Goal: Task Accomplishment & Management: Manage account settings

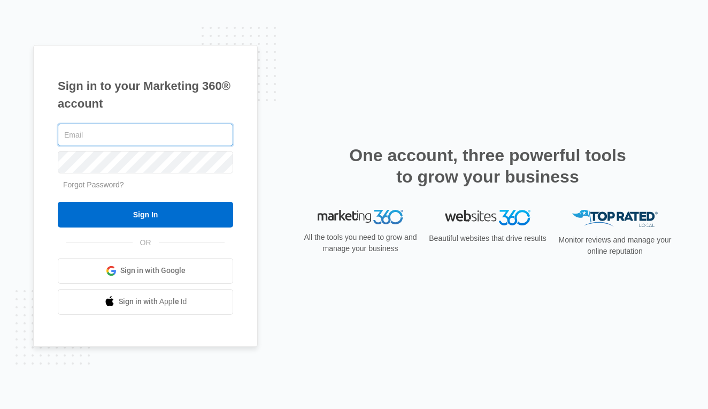
type input "[EMAIL_ADDRESS][DOMAIN_NAME]"
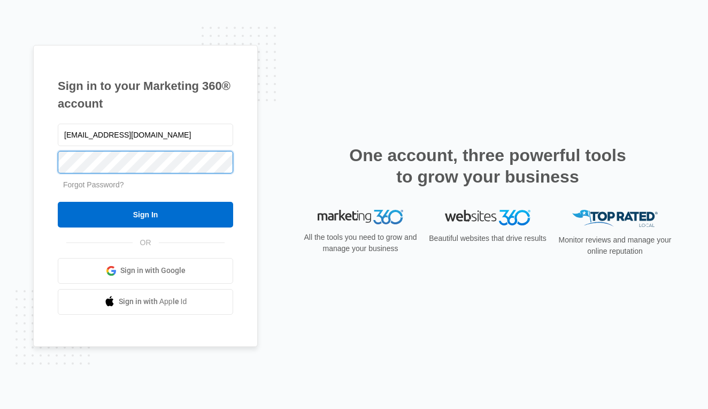
click at [145, 214] on input "Sign In" at bounding box center [145, 215] width 175 height 26
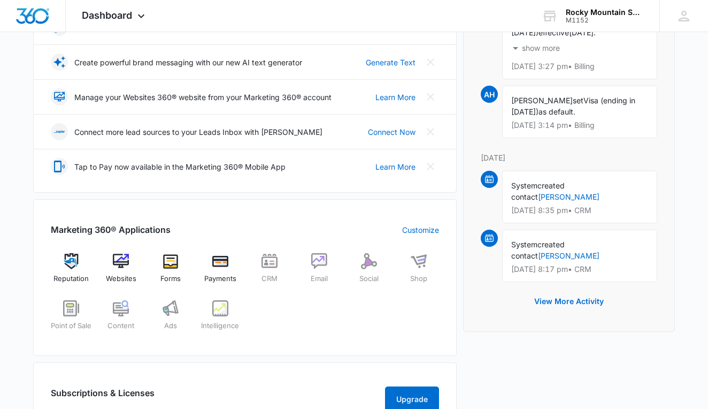
scroll to position [303, 0]
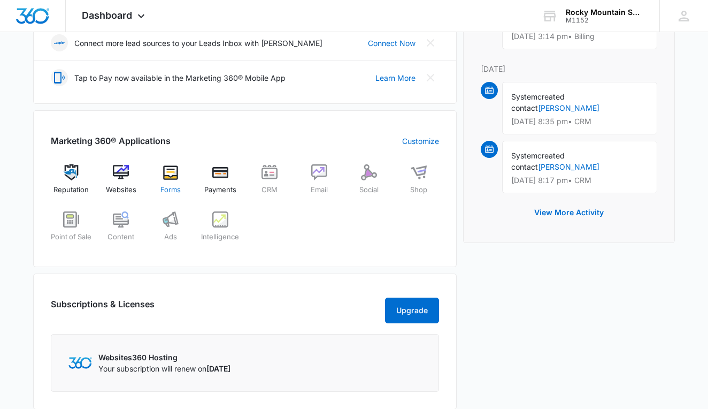
click at [171, 172] on img at bounding box center [171, 172] width 16 height 16
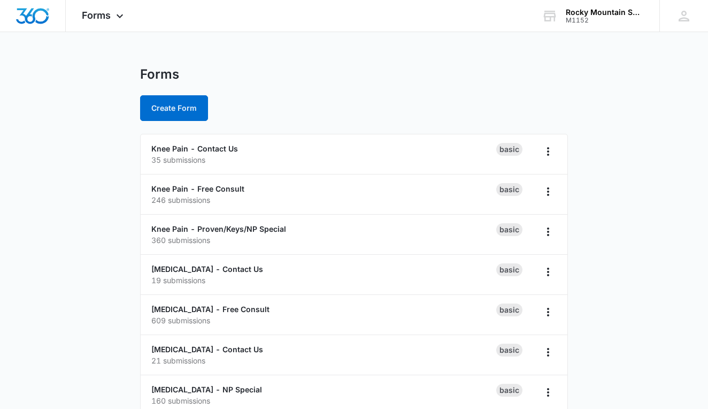
scroll to position [3, 0]
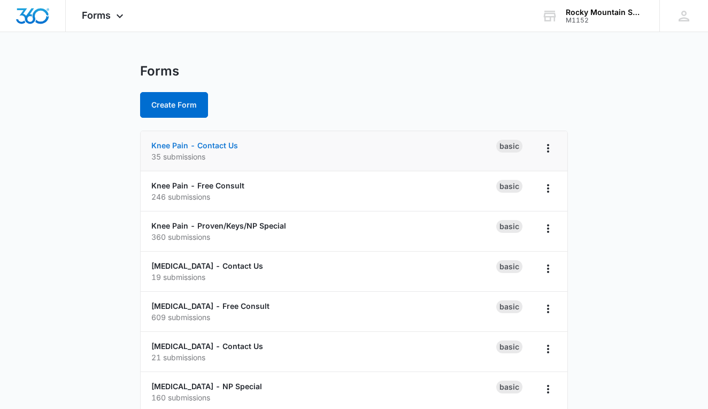
click at [227, 143] on link "Knee Pain - Contact Us" at bounding box center [194, 145] width 87 height 9
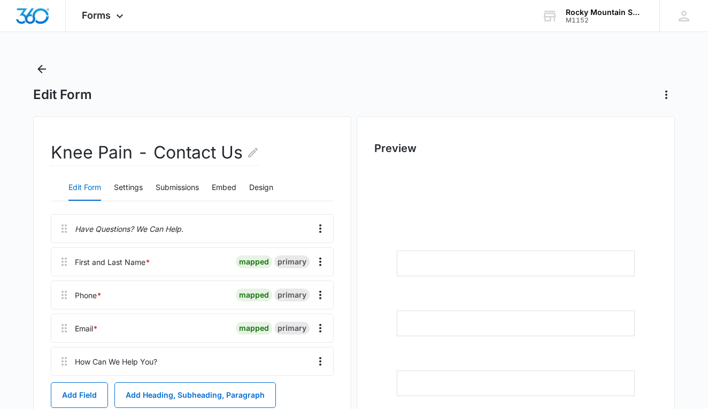
scroll to position [10, 0]
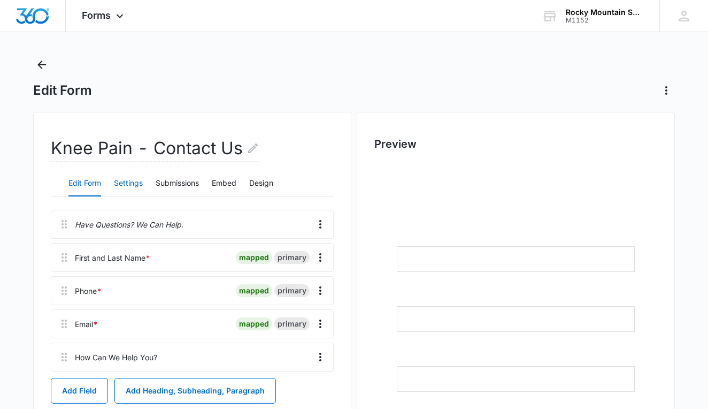
click at [132, 179] on button "Settings" at bounding box center [128, 184] width 29 height 26
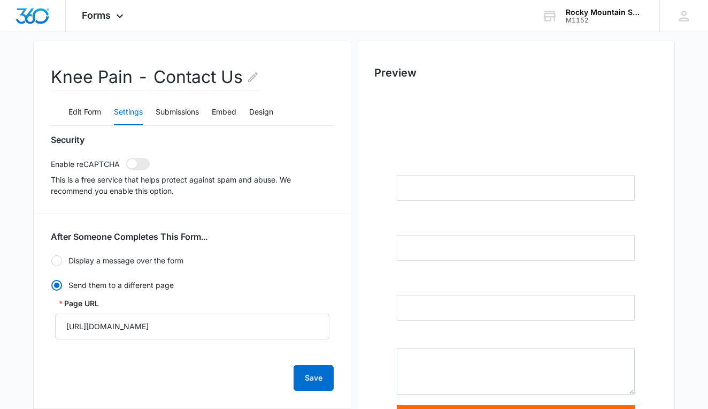
scroll to position [86, 0]
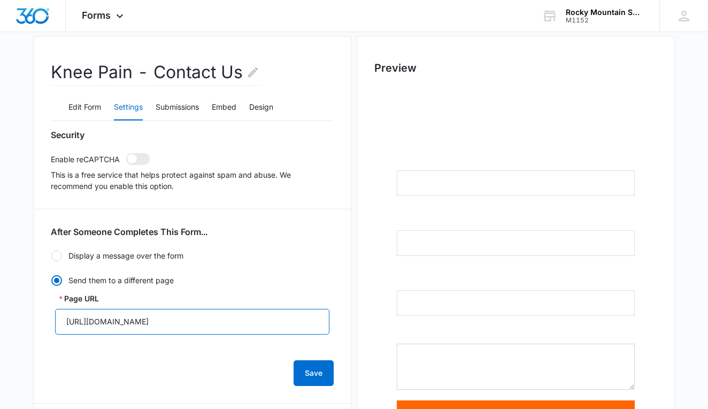
click at [182, 319] on input "[URL][DOMAIN_NAME]" at bounding box center [192, 322] width 274 height 26
drag, startPoint x: 261, startPoint y: 321, endPoint x: 56, endPoint y: 315, distance: 205.4
click at [56, 315] on input "[URL][DOMAIN_NAME]" at bounding box center [192, 322] width 274 height 26
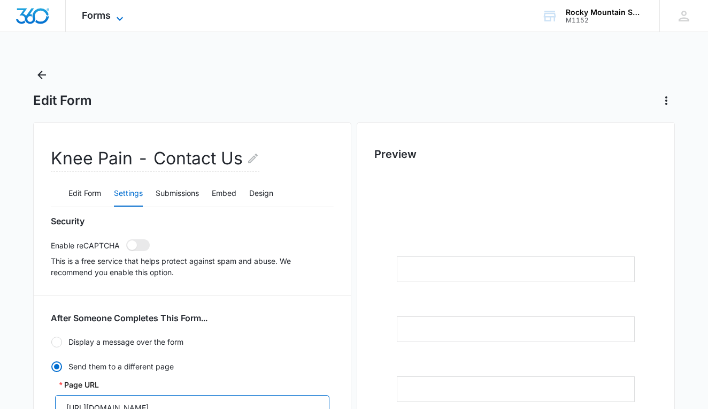
scroll to position [0, 0]
click at [105, 17] on span "Forms" at bounding box center [96, 15] width 29 height 11
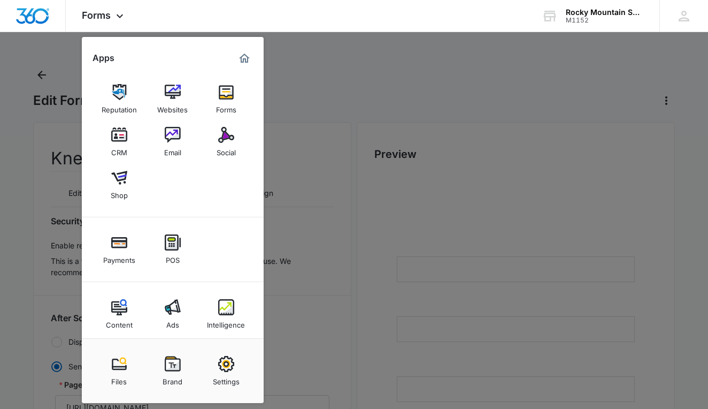
click at [21, 65] on div at bounding box center [354, 204] width 708 height 409
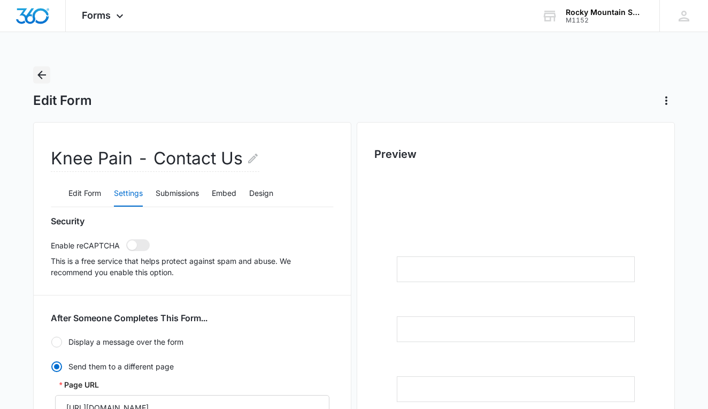
click at [40, 75] on icon "Back" at bounding box center [41, 75] width 9 height 9
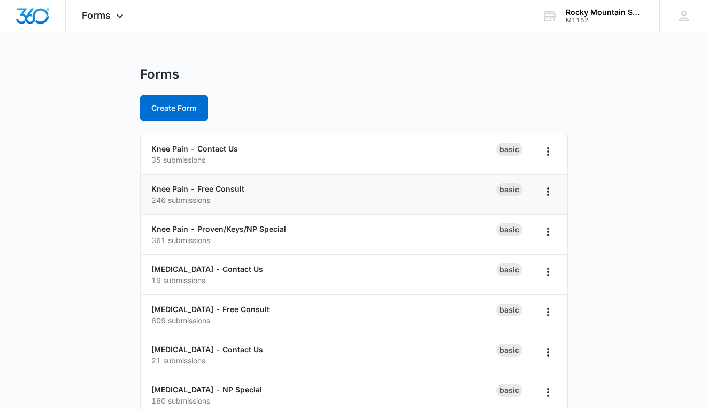
click at [221, 181] on li "Knee Pain - Free Consult 246 submissions Basic" at bounding box center [354, 194] width 427 height 40
click at [220, 191] on link "Knee Pain - Free Consult" at bounding box center [197, 188] width 93 height 9
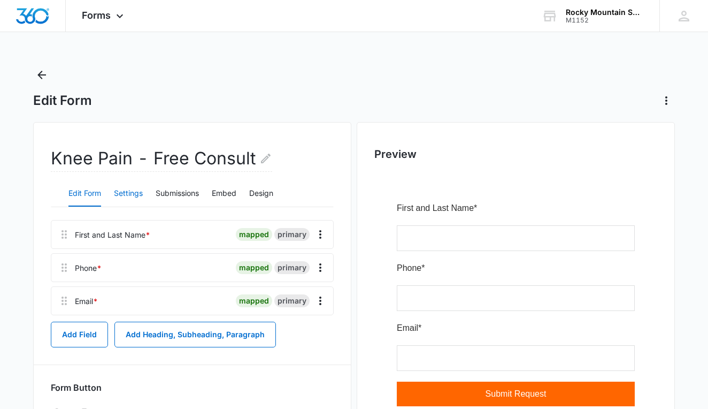
click at [136, 195] on button "Settings" at bounding box center [128, 194] width 29 height 26
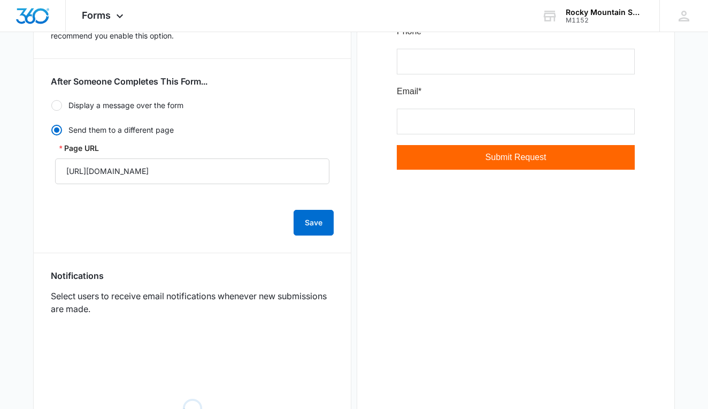
scroll to position [242, 0]
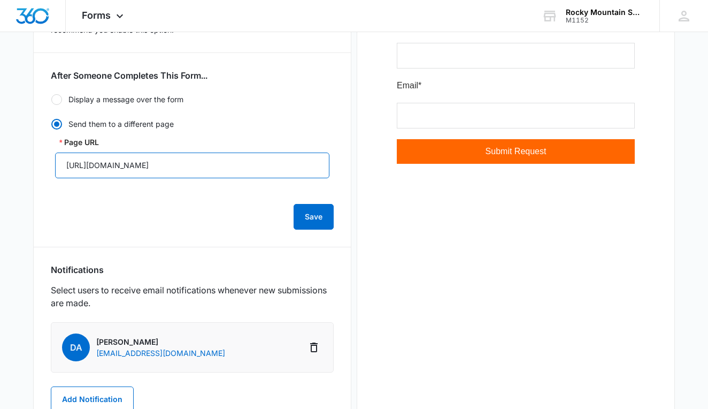
drag, startPoint x: 63, startPoint y: 167, endPoint x: 259, endPoint y: 185, distance: 197.1
click at [259, 185] on form "After Someone Completes This Form... Display a message over the form Title Than…" at bounding box center [192, 149] width 283 height 159
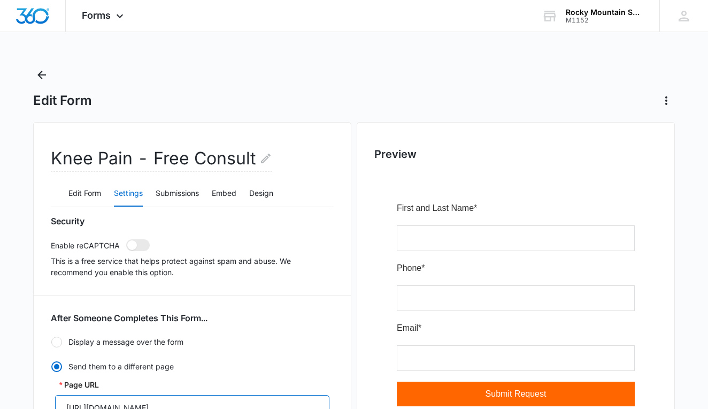
scroll to position [0, 0]
click at [44, 75] on icon "Back" at bounding box center [41, 75] width 9 height 9
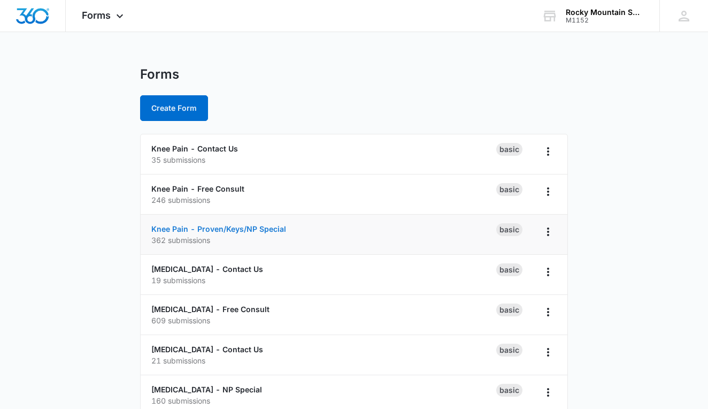
click at [219, 225] on link "Knee Pain - Proven/Keys/NP Special" at bounding box center [218, 228] width 135 height 9
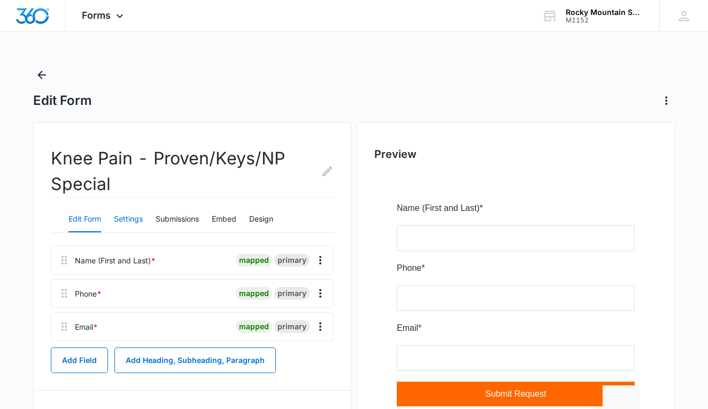
click at [133, 218] on button "Settings" at bounding box center [128, 219] width 29 height 26
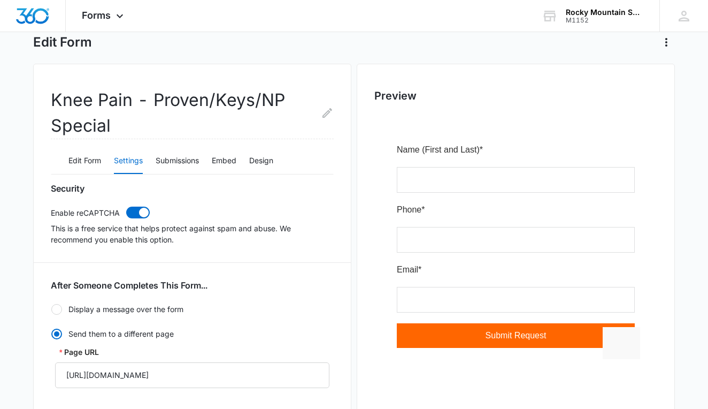
scroll to position [259, 0]
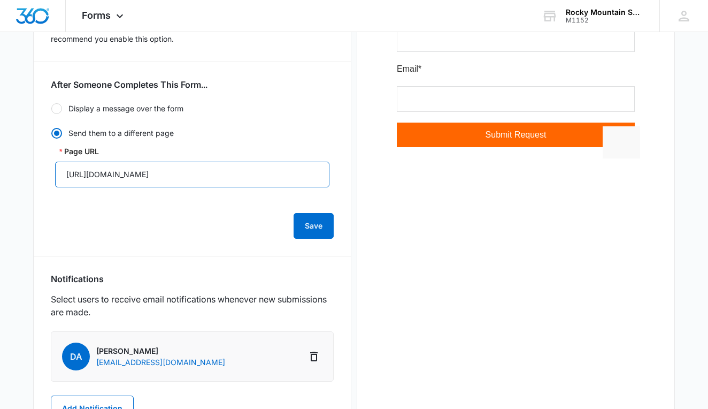
drag, startPoint x: 65, startPoint y: 176, endPoint x: 290, endPoint y: 197, distance: 226.6
click at [290, 197] on form "After Someone Completes This Form... Display a message over the form Title Than…" at bounding box center [192, 158] width 283 height 159
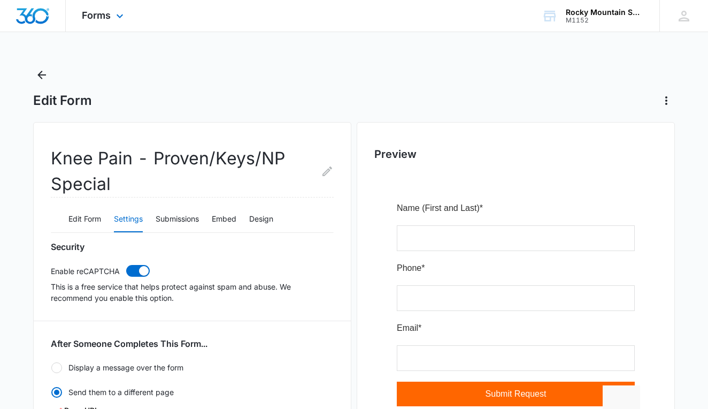
scroll to position [0, 0]
click at [43, 81] on icon "Back" at bounding box center [41, 74] width 13 height 13
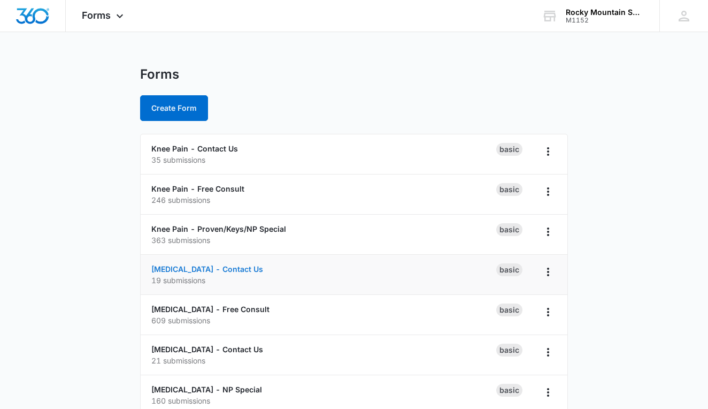
click at [221, 267] on link "[MEDICAL_DATA] - Contact Us" at bounding box center [207, 268] width 112 height 9
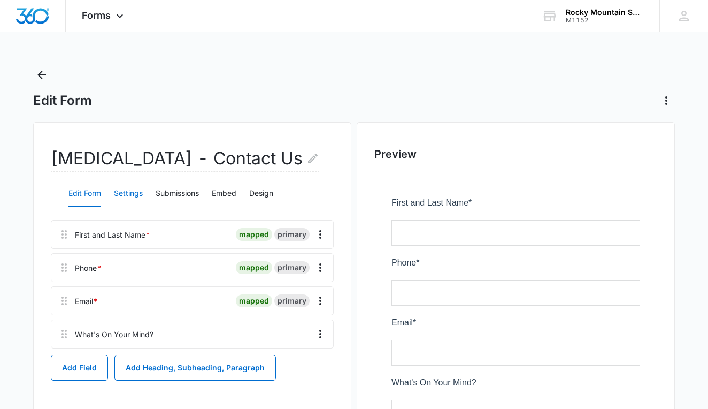
click at [128, 193] on button "Settings" at bounding box center [128, 194] width 29 height 26
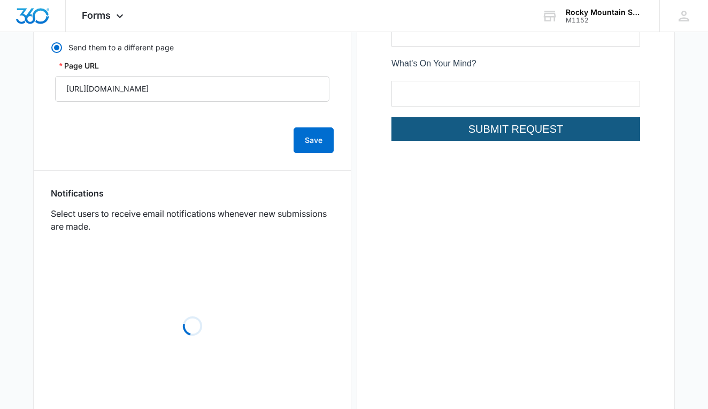
scroll to position [355, 0]
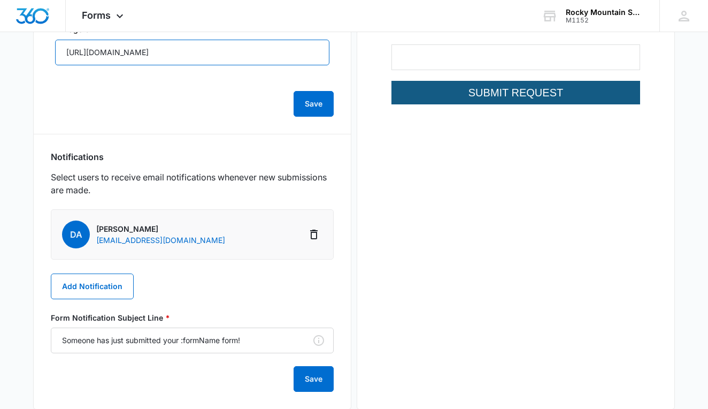
drag, startPoint x: 60, startPoint y: 54, endPoint x: 280, endPoint y: 57, distance: 220.3
click at [280, 57] on input "[URL][DOMAIN_NAME]" at bounding box center [192, 53] width 274 height 26
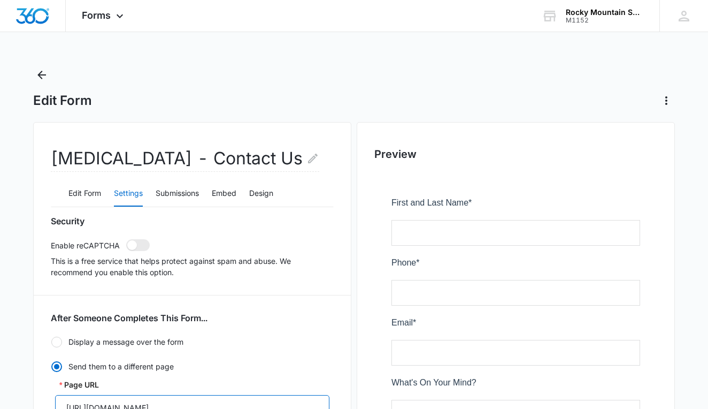
scroll to position [0, 0]
click at [52, 73] on div "Edit Form" at bounding box center [354, 87] width 642 height 43
click at [40, 75] on icon "Back" at bounding box center [41, 75] width 9 height 9
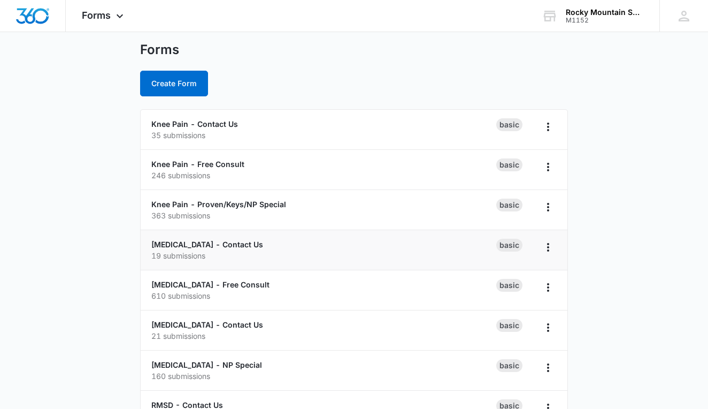
scroll to position [25, 0]
click at [234, 290] on p "610 submissions" at bounding box center [323, 294] width 345 height 11
click at [237, 282] on link "[MEDICAL_DATA] - Free Consult" at bounding box center [210, 283] width 118 height 9
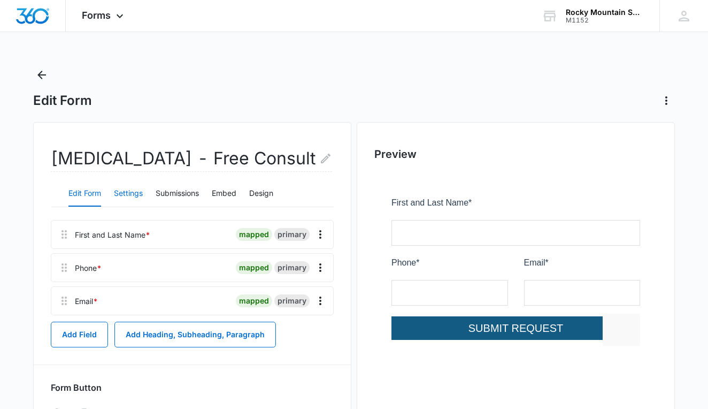
click at [130, 194] on button "Settings" at bounding box center [128, 194] width 29 height 26
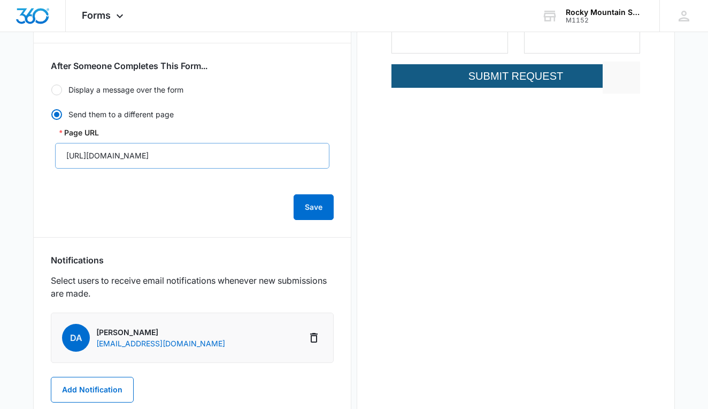
scroll to position [244, 0]
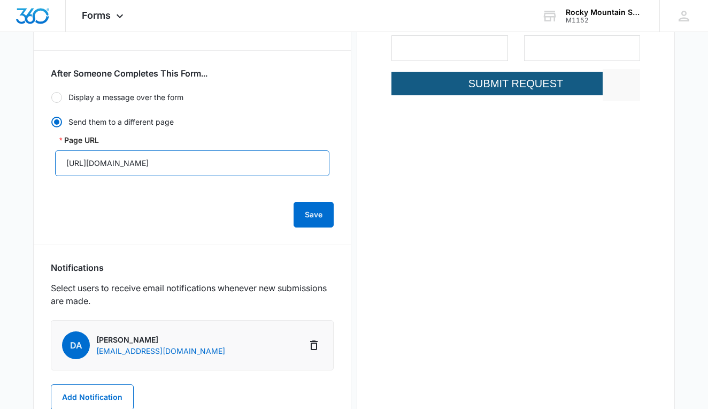
drag, startPoint x: 65, startPoint y: 164, endPoint x: 308, endPoint y: 172, distance: 242.9
click at [308, 172] on input "[URL][DOMAIN_NAME]" at bounding box center [192, 163] width 274 height 26
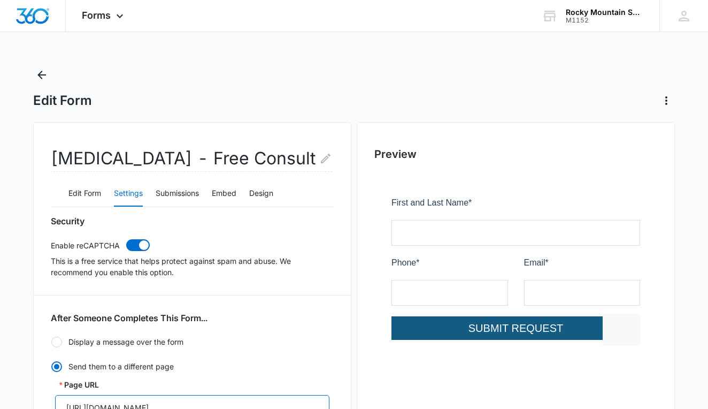
scroll to position [0, 0]
click at [39, 80] on icon "Back" at bounding box center [41, 74] width 13 height 13
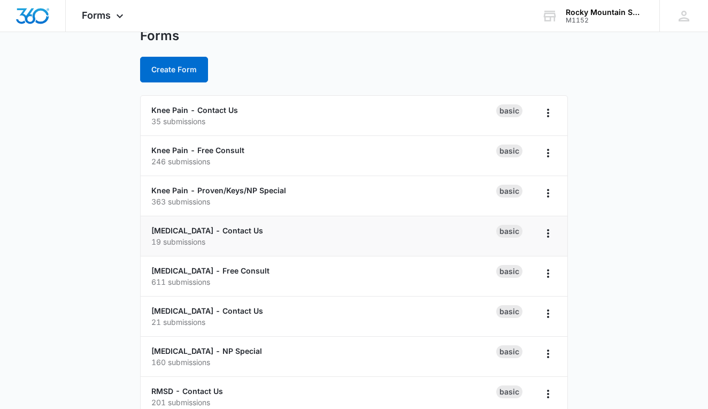
scroll to position [41, 0]
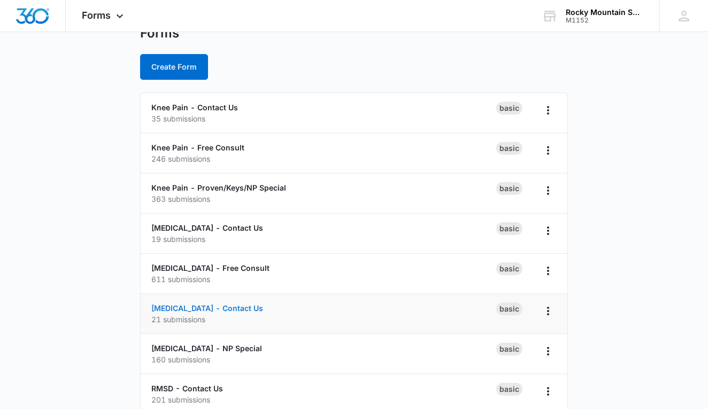
click at [211, 310] on link "[MEDICAL_DATA] - Contact Us" at bounding box center [207, 307] width 112 height 9
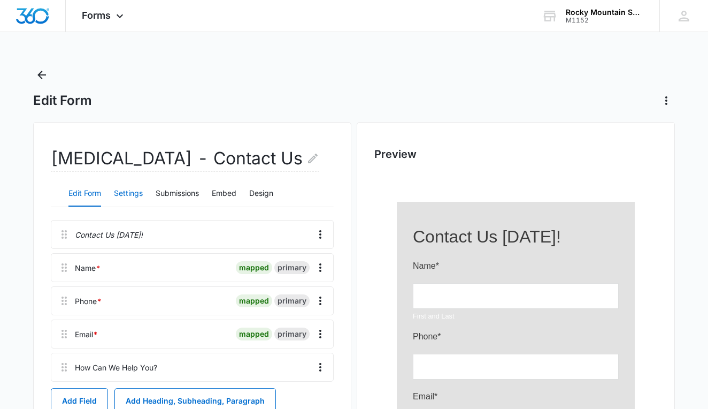
click at [121, 195] on button "Settings" at bounding box center [128, 194] width 29 height 26
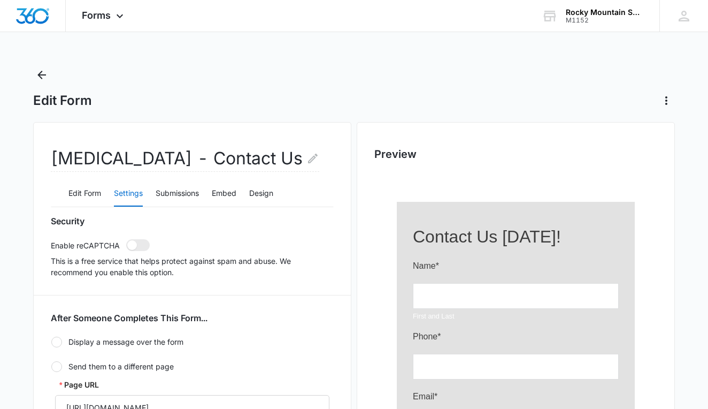
radio input "true"
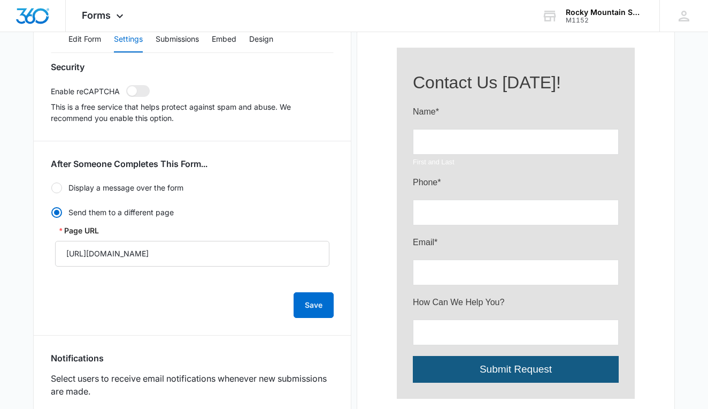
scroll to position [327, 0]
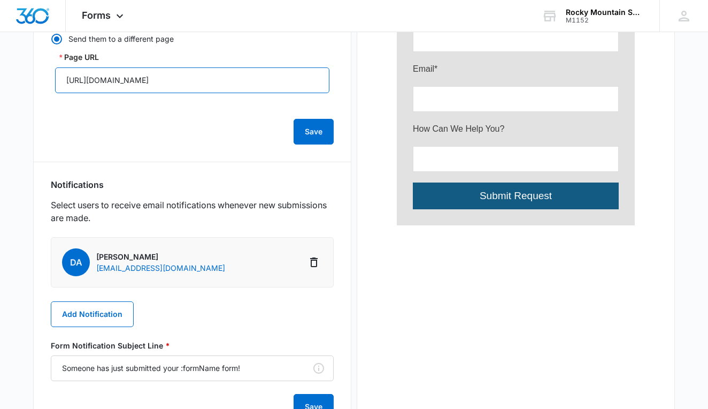
click at [70, 80] on input "[URL][DOMAIN_NAME]" at bounding box center [192, 80] width 274 height 26
drag, startPoint x: 64, startPoint y: 80, endPoint x: 259, endPoint y: 77, distance: 195.2
click at [267, 78] on input "[URL][DOMAIN_NAME]" at bounding box center [192, 80] width 274 height 26
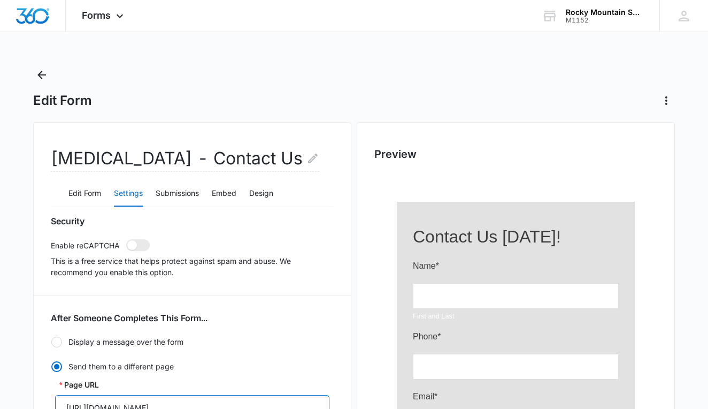
scroll to position [0, 0]
click at [49, 79] on button "Back" at bounding box center [41, 74] width 17 height 17
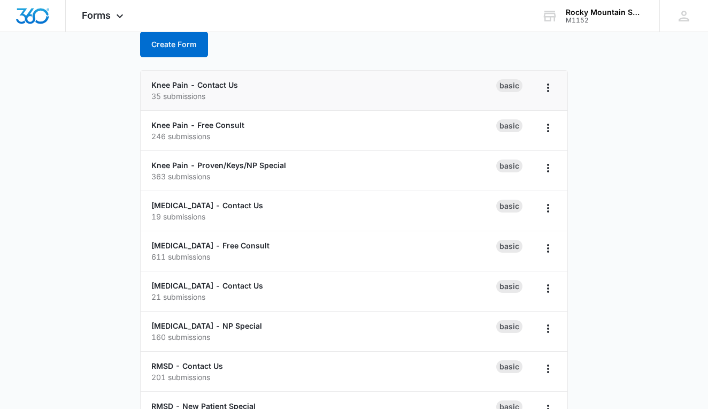
scroll to position [98, 0]
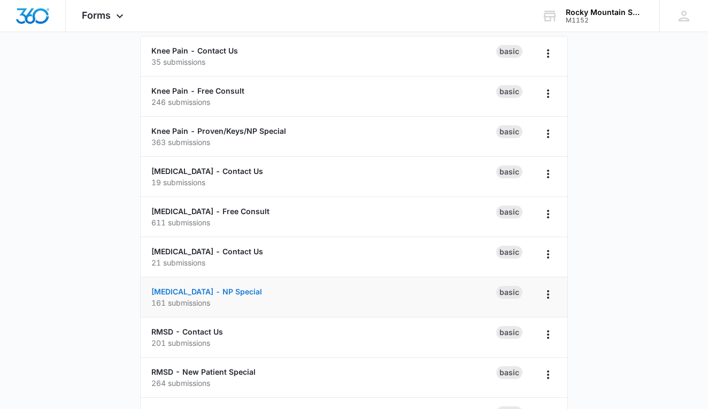
click at [228, 290] on link "[MEDICAL_DATA] - NP Special" at bounding box center [206, 291] width 111 height 9
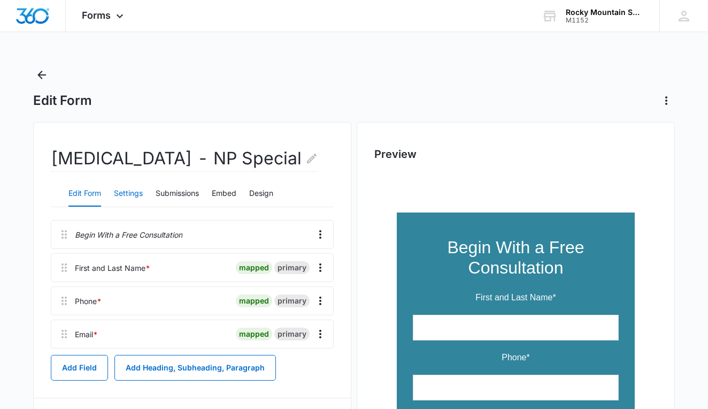
click at [127, 190] on button "Settings" at bounding box center [128, 194] width 29 height 26
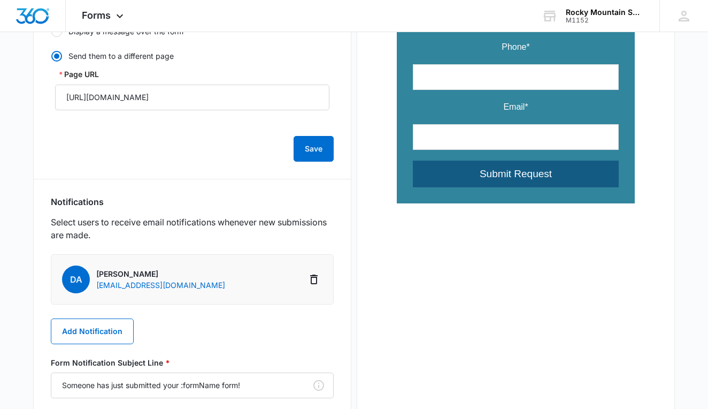
scroll to position [290, 0]
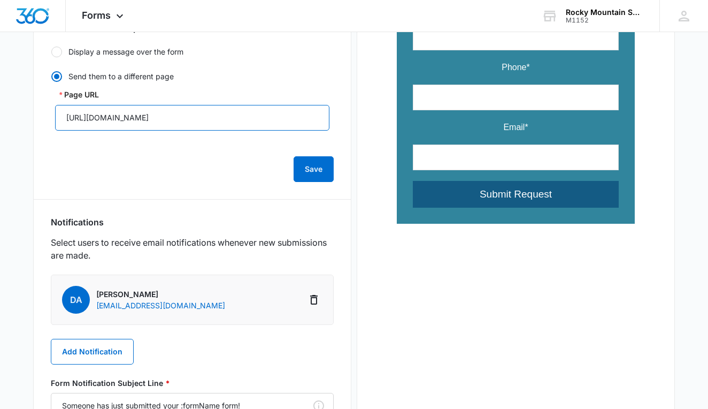
drag, startPoint x: 65, startPoint y: 122, endPoint x: 338, endPoint y: 121, distance: 272.7
click at [338, 121] on div "[MEDICAL_DATA] - NP Special Edit Form Settings Submissions Embed Design Securit…" at bounding box center [192, 153] width 318 height 642
drag, startPoint x: 253, startPoint y: 112, endPoint x: 123, endPoint y: 113, distance: 130.5
click at [122, 113] on input "[URL][DOMAIN_NAME]" at bounding box center [192, 118] width 274 height 26
click at [65, 117] on input "[URL][DOMAIN_NAME]" at bounding box center [192, 118] width 274 height 26
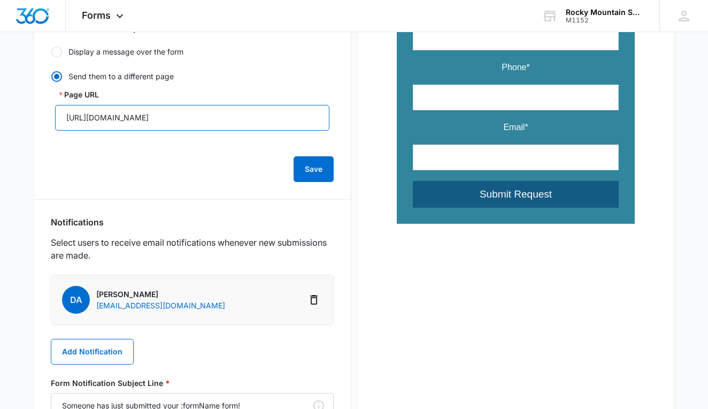
drag, startPoint x: 272, startPoint y: 121, endPoint x: 64, endPoint y: 117, distance: 208.6
click at [64, 117] on input "[URL][DOMAIN_NAME]" at bounding box center [192, 118] width 274 height 26
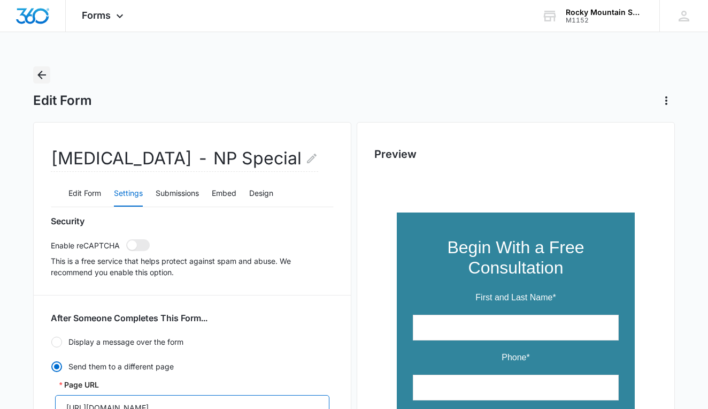
scroll to position [0, 0]
click at [42, 81] on icon "Back" at bounding box center [41, 74] width 13 height 13
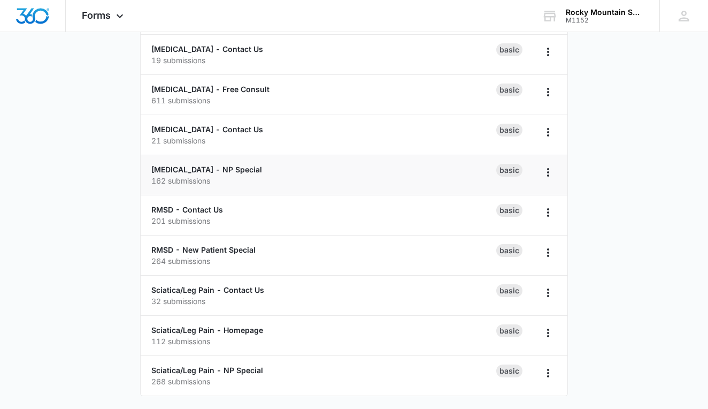
scroll to position [220, 0]
click at [221, 253] on link "RMSD - New Patient Special" at bounding box center [203, 249] width 104 height 9
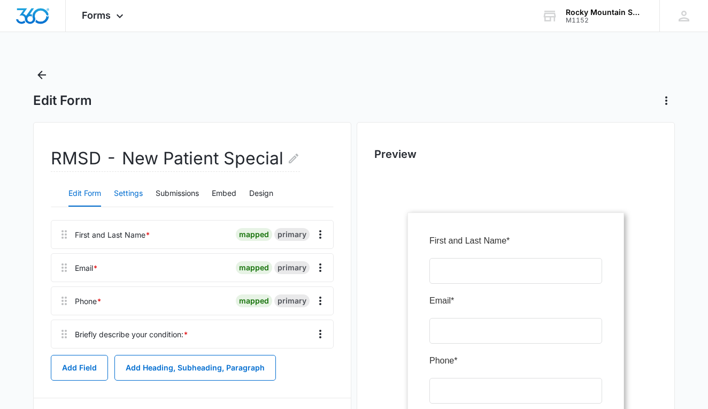
click at [141, 197] on button "Settings" at bounding box center [128, 194] width 29 height 26
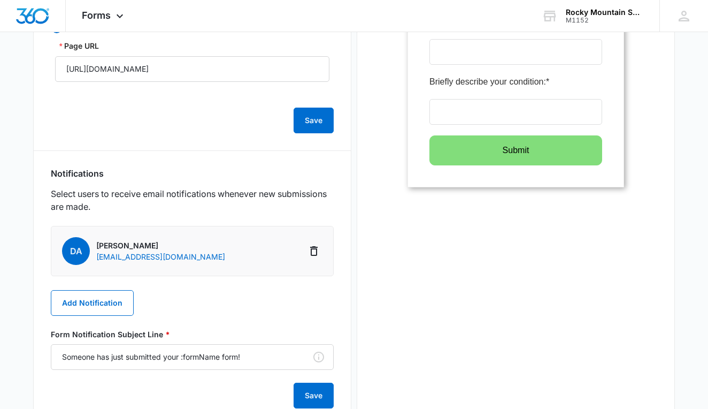
scroll to position [337, 0]
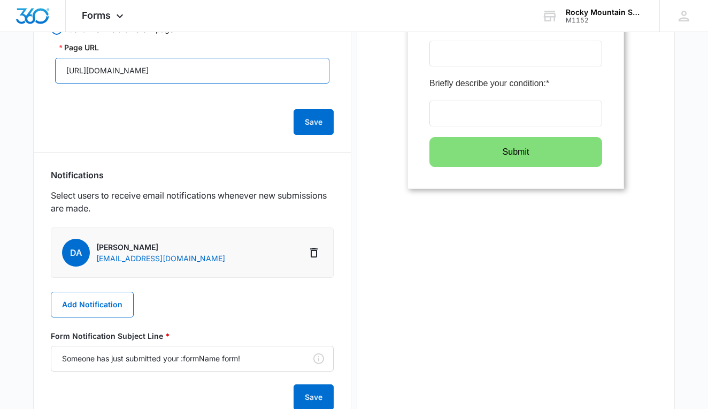
drag, startPoint x: 279, startPoint y: 73, endPoint x: 53, endPoint y: 44, distance: 227.5
click at [53, 44] on div "Page URL [URL][DOMAIN_NAME]" at bounding box center [192, 63] width 283 height 42
paste input "[DOMAIN_NAME][URL]"
type input "h"
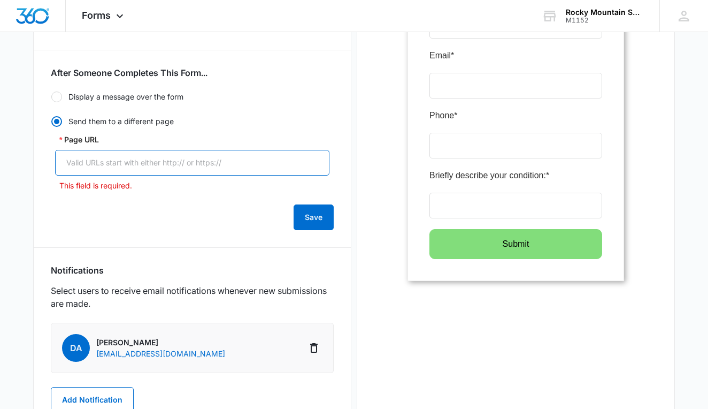
scroll to position [93, 0]
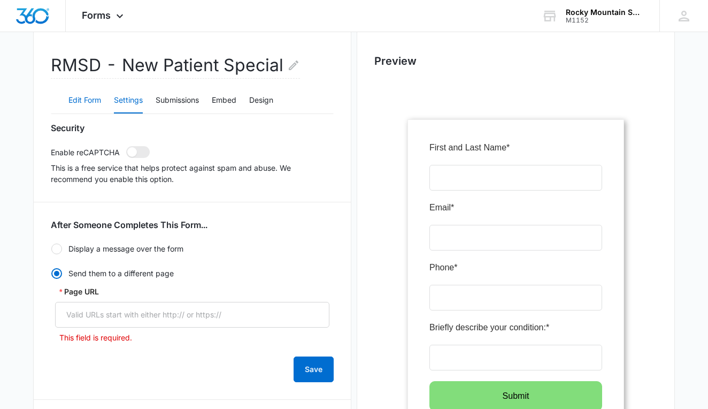
click at [88, 96] on button "Edit Form" at bounding box center [84, 101] width 33 height 26
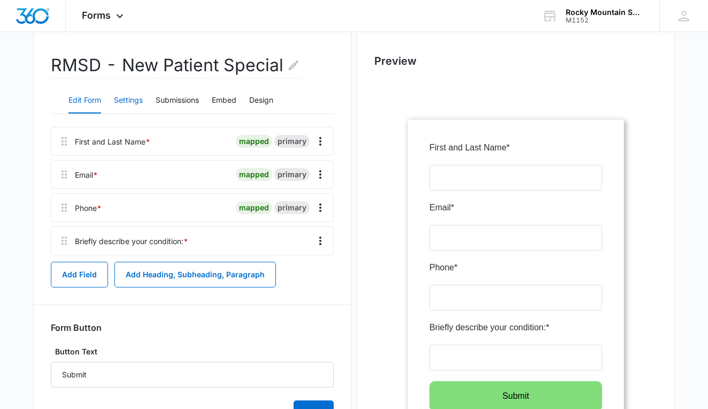
click at [135, 101] on button "Settings" at bounding box center [128, 101] width 29 height 26
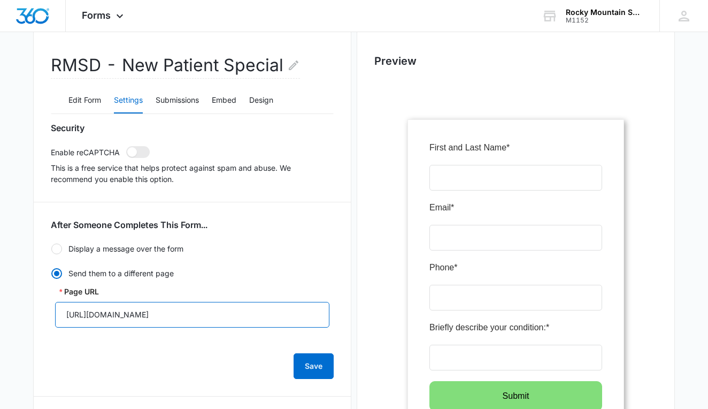
drag, startPoint x: 291, startPoint y: 317, endPoint x: 134, endPoint y: 290, distance: 159.5
click at [134, 290] on div "Page URL [URL][DOMAIN_NAME]" at bounding box center [192, 307] width 274 height 42
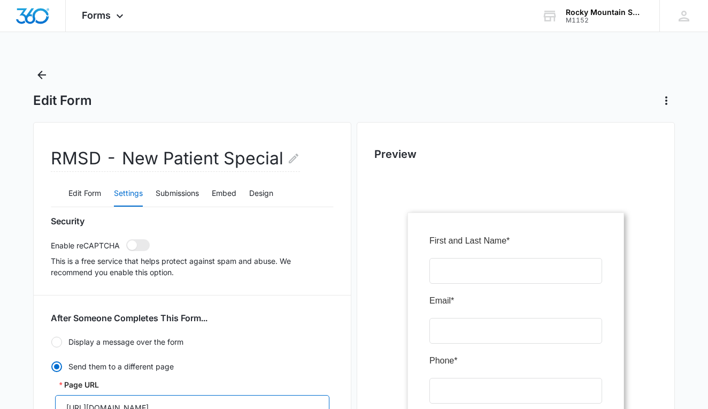
scroll to position [0, 0]
click at [39, 73] on icon "Back" at bounding box center [41, 74] width 13 height 13
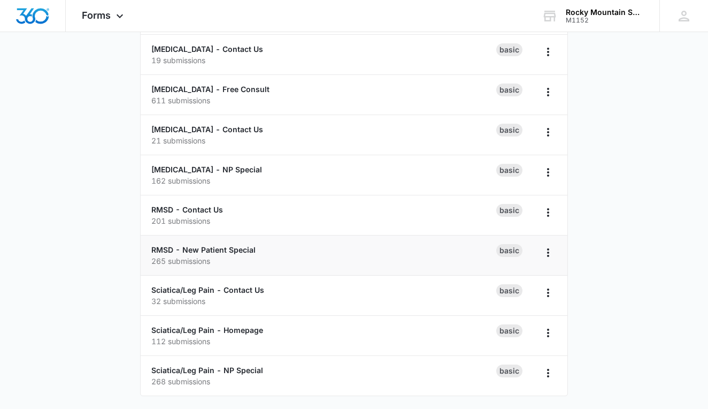
scroll to position [220, 0]
click at [249, 293] on link "Sciatica/Leg Pain - Contact Us" at bounding box center [207, 289] width 113 height 9
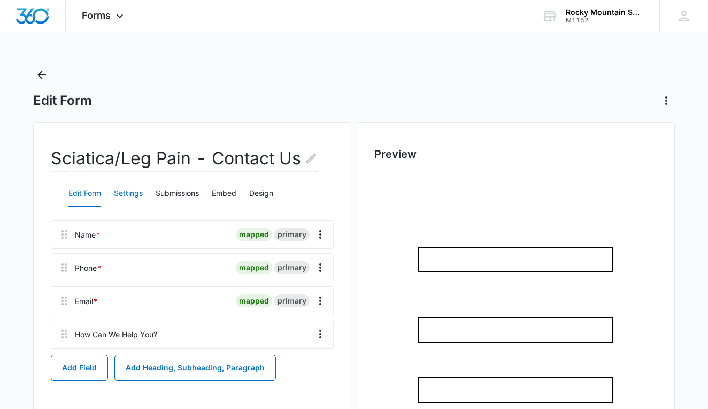
click at [126, 192] on button "Settings" at bounding box center [128, 194] width 29 height 26
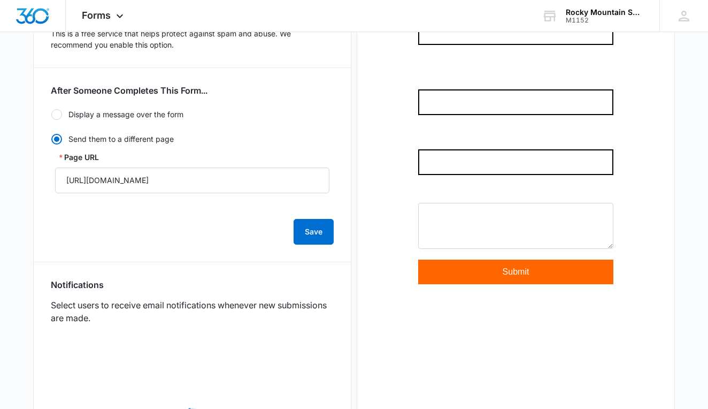
scroll to position [271, 0]
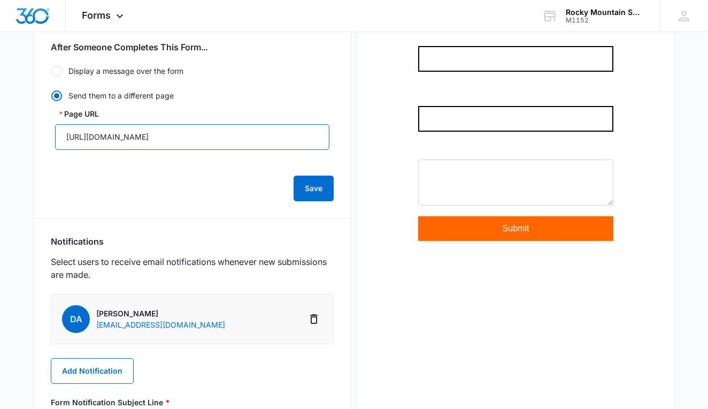
drag, startPoint x: 227, startPoint y: 138, endPoint x: 11, endPoint y: 141, distance: 215.5
click at [11, 141] on main "Edit Form Sciatica/Leg Pain - Contact Us Edit Form Settings Submissions Embed D…" at bounding box center [354, 155] width 708 height 719
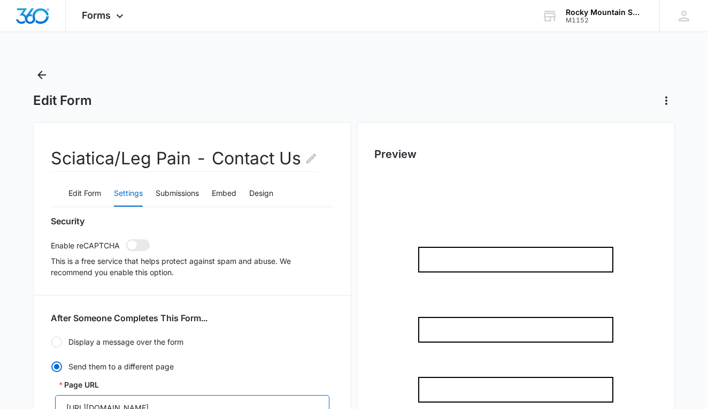
scroll to position [0, 0]
click at [47, 81] on button "Back" at bounding box center [41, 74] width 17 height 17
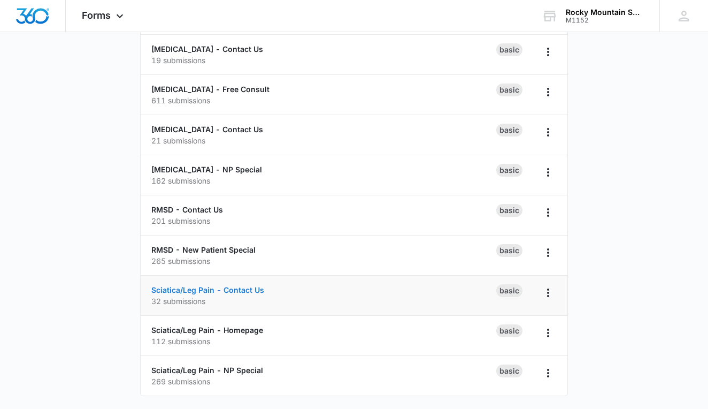
scroll to position [220, 0]
click at [236, 336] on p "112 submissions" at bounding box center [323, 340] width 345 height 11
click at [239, 327] on link "Sciatica/Leg Pain - Homepage" at bounding box center [207, 329] width 112 height 9
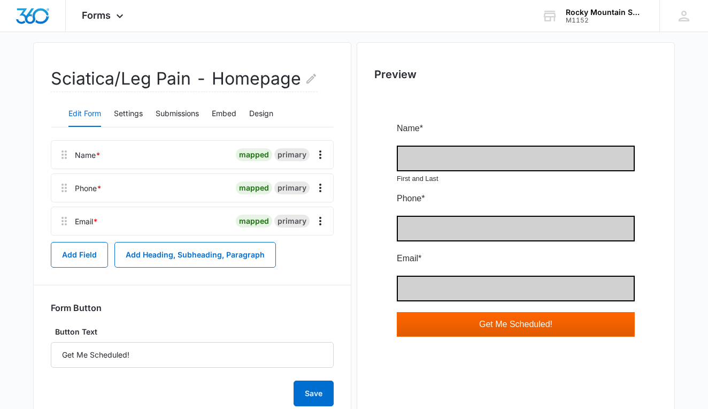
scroll to position [97, 0]
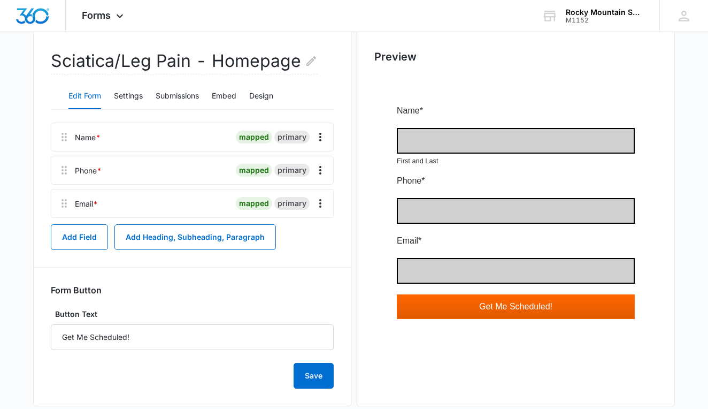
click at [486, 142] on div at bounding box center [515, 216] width 283 height 282
click at [464, 135] on div at bounding box center [515, 216] width 283 height 282
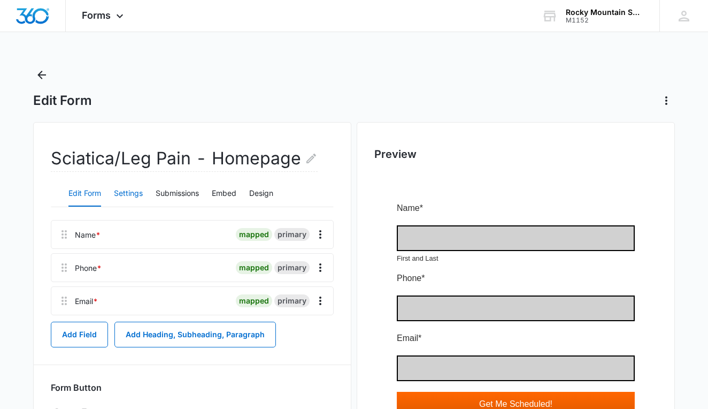
scroll to position [0, 0]
click at [134, 194] on button "Settings" at bounding box center [128, 194] width 29 height 26
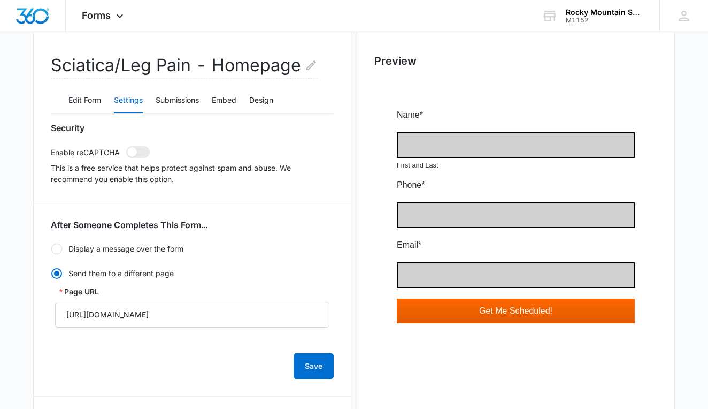
scroll to position [140, 0]
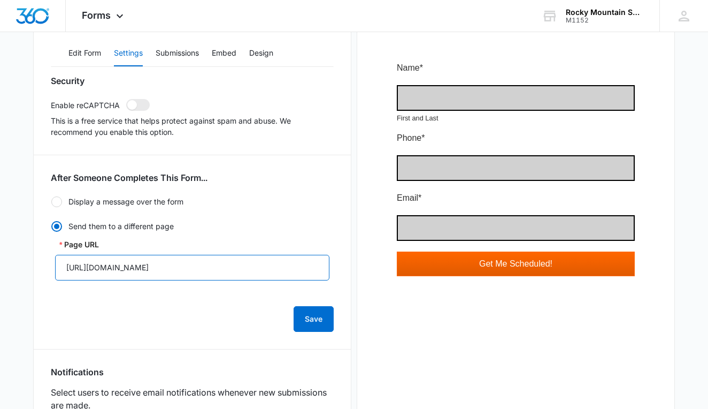
drag, startPoint x: 64, startPoint y: 269, endPoint x: 270, endPoint y: 260, distance: 206.1
click at [277, 261] on input "[URL][DOMAIN_NAME]" at bounding box center [192, 268] width 274 height 26
drag, startPoint x: 256, startPoint y: 263, endPoint x: 44, endPoint y: 264, distance: 212.3
click at [44, 264] on div "Sciatica/Leg Pain - Homepage Edit Form Settings Submissions Embed Design Securi…" at bounding box center [192, 303] width 318 height 642
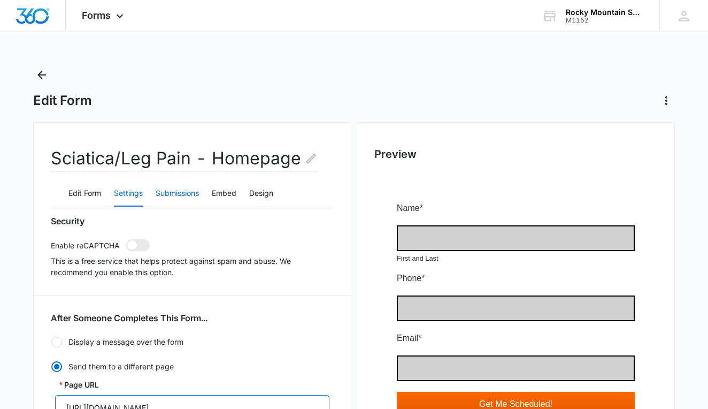
scroll to position [0, 0]
click at [37, 75] on icon "Back" at bounding box center [41, 74] width 13 height 13
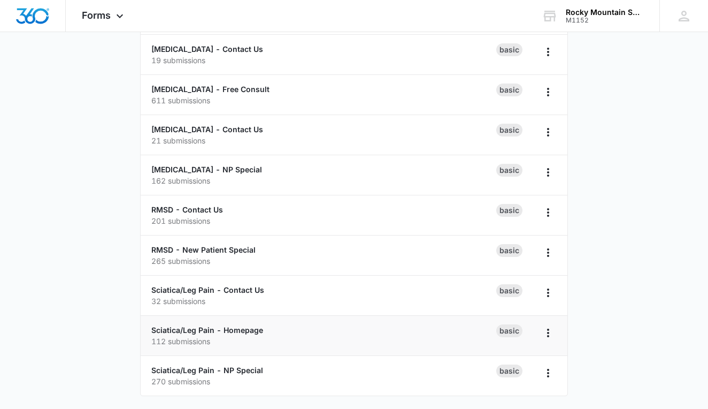
scroll to position [220, 0]
click at [246, 365] on link "Sciatica/Leg Pain - NP Special" at bounding box center [207, 369] width 112 height 9
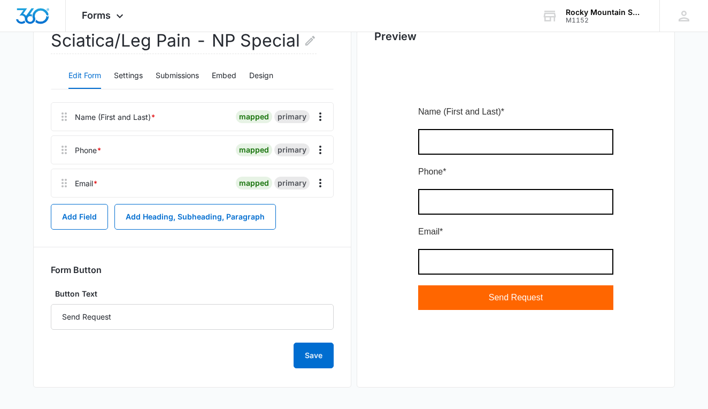
scroll to position [118, 0]
click at [117, 66] on button "Settings" at bounding box center [128, 76] width 29 height 26
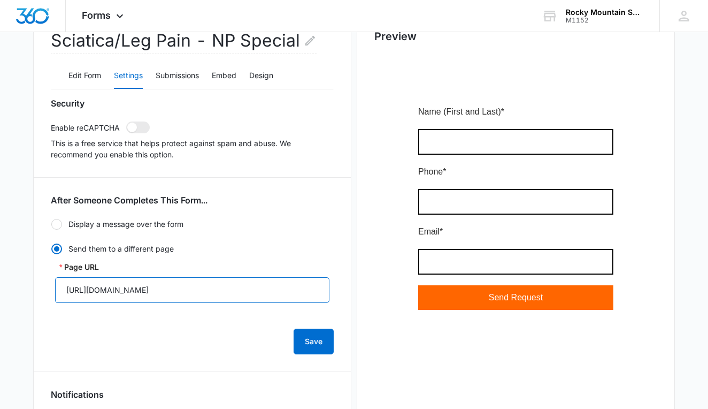
drag, startPoint x: 65, startPoint y: 291, endPoint x: 252, endPoint y: 294, distance: 187.7
click at [252, 294] on input "[URL][DOMAIN_NAME]" at bounding box center [192, 290] width 274 height 26
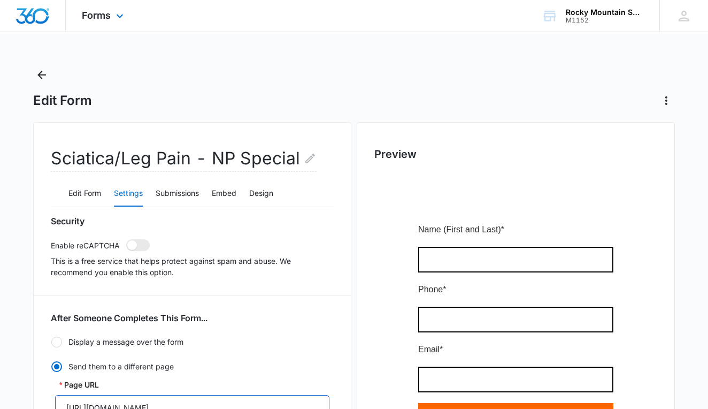
scroll to position [0, 0]
click at [39, 77] on icon "Back" at bounding box center [41, 74] width 13 height 13
